Goal: Transaction & Acquisition: Purchase product/service

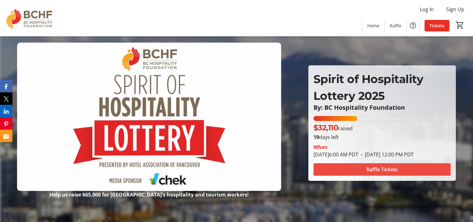
click at [388, 170] on span "Raffle Tickets" at bounding box center [381, 169] width 31 height 7
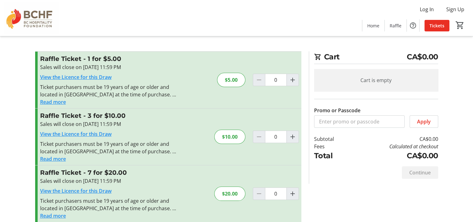
click at [259, 137] on div at bounding box center [259, 136] width 12 height 12
click at [293, 136] on mat-icon "Increment by one" at bounding box center [292, 136] width 7 height 7
type input "1"
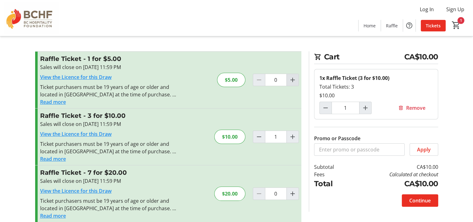
click at [294, 79] on mat-icon "Increment by one" at bounding box center [292, 79] width 7 height 7
type input "1"
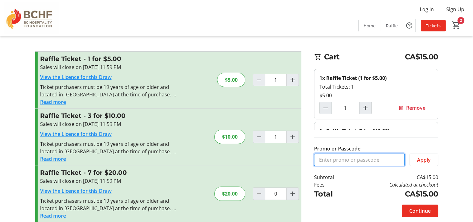
click at [340, 162] on input "Promo or Passcode" at bounding box center [359, 159] width 90 height 12
click at [340, 161] on input "Promo or Passcode" at bounding box center [359, 159] width 90 height 12
click at [421, 157] on span "Apply" at bounding box center [424, 159] width 14 height 7
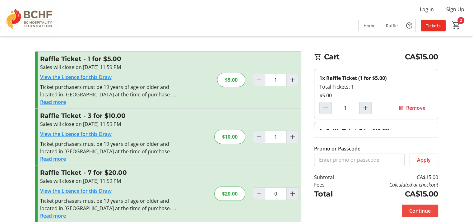
click at [419, 208] on span "Continue" at bounding box center [419, 210] width 21 height 7
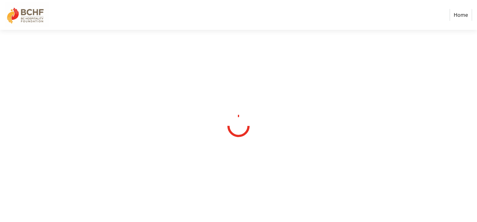
select select "CA"
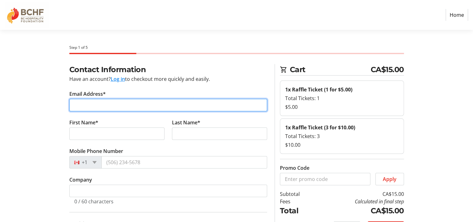
click at [77, 102] on input "Email Address*" at bounding box center [168, 105] width 198 height 12
type input "[PERSON_NAME][EMAIL_ADDRESS][DOMAIN_NAME]"
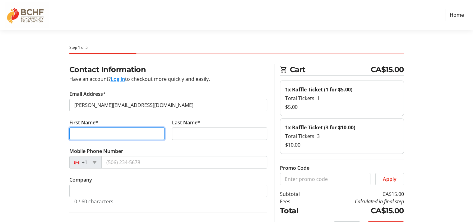
type input "[PERSON_NAME]"
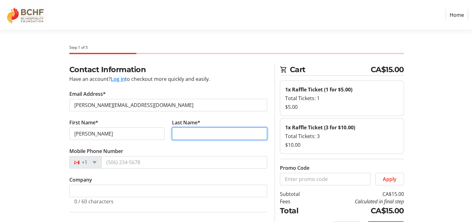
type input "[PERSON_NAME]"
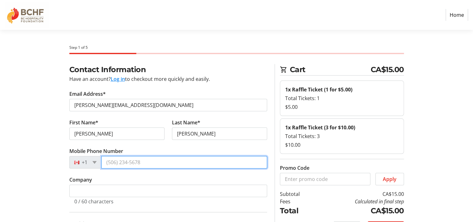
type input "[PHONE_NUMBER]"
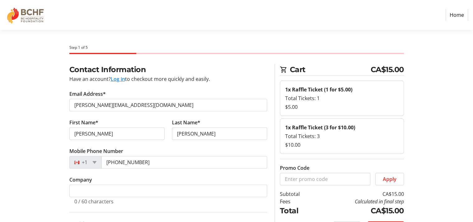
type input "[STREET_ADDRESS]"
type input "Apartment B"
type input "Mobile"
select select "BC"
type input "V0E1W0"
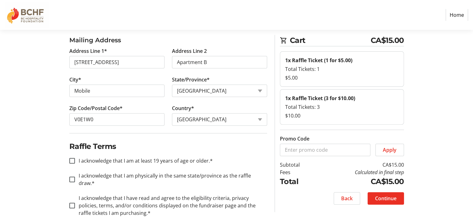
scroll to position [185, 0]
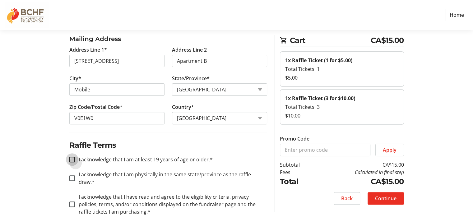
click at [71, 158] on input "I acknowledge that I am at least 19 years of age or older.*" at bounding box center [72, 160] width 6 height 6
checkbox input "true"
click at [72, 175] on input "I acknowledge that I am physically in the same state/province as the raffle dra…" at bounding box center [72, 178] width 6 height 6
checkbox input "true"
click at [71, 201] on input "I acknowledge that I have read and agree to the eligibility criteria, privacy p…" at bounding box center [72, 204] width 6 height 6
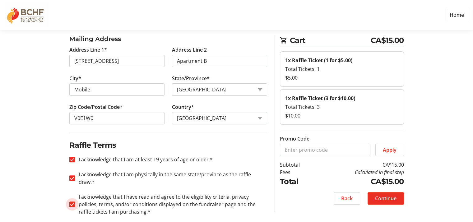
checkbox input "true"
click at [381, 194] on span "Continue" at bounding box center [385, 197] width 21 height 7
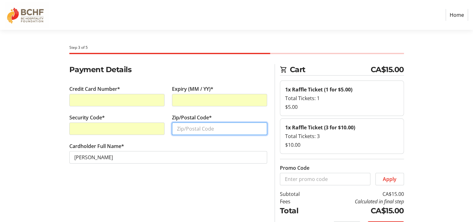
click at [180, 129] on input "Zip/Postal Code*" at bounding box center [219, 128] width 95 height 12
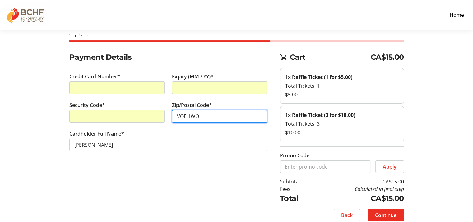
scroll to position [19, 0]
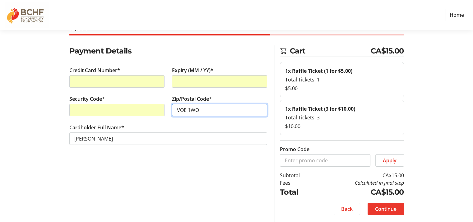
type input "VOE 1WO"
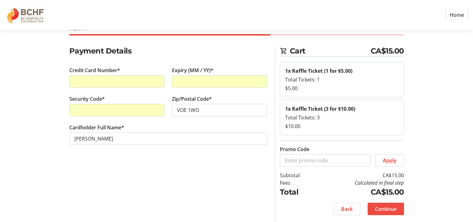
click at [384, 207] on span "Continue" at bounding box center [385, 208] width 21 height 7
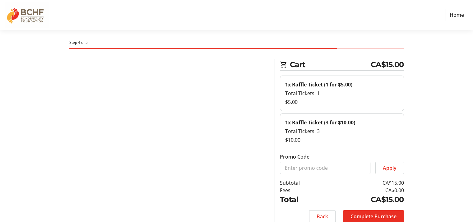
scroll to position [0, 0]
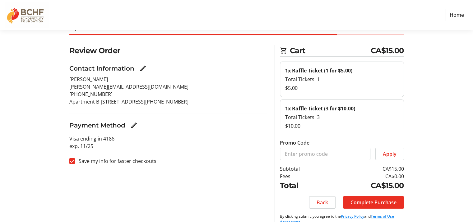
scroll to position [29, 0]
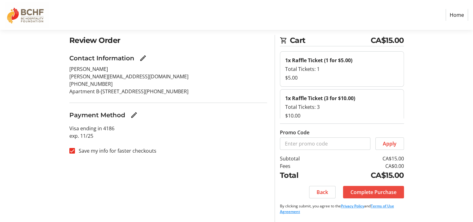
click at [376, 189] on span "Complete Purchase" at bounding box center [373, 191] width 46 height 7
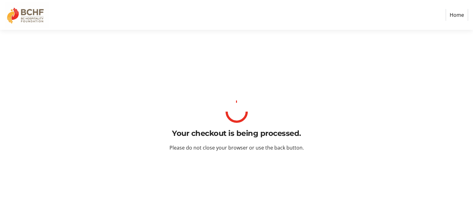
scroll to position [0, 0]
